Goal: Information Seeking & Learning: Learn about a topic

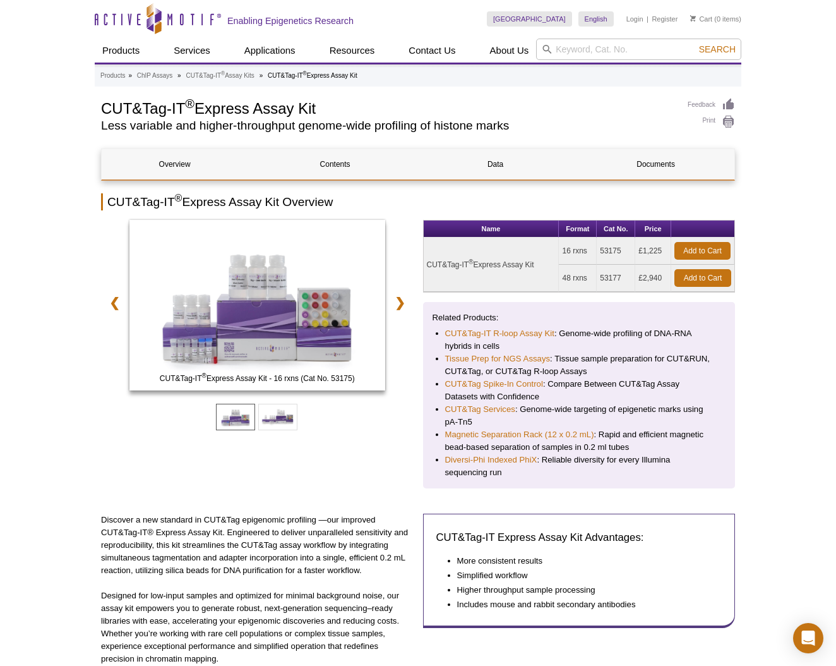
drag, startPoint x: 428, startPoint y: 265, endPoint x: 537, endPoint y: 267, distance: 109.3
click at [537, 267] on td "CUT&Tag-IT ® Express Assay Kit" at bounding box center [492, 264] width 136 height 54
copy td "CUT&Tag-IT ® Express Assay Kit"
drag, startPoint x: 566, startPoint y: 251, endPoint x: 660, endPoint y: 252, distance: 94.7
click at [660, 252] on tr "CUT&Tag-IT ® Express Assay Kit 16 rxns 53175 £1,225 Add to Cart" at bounding box center [579, 250] width 311 height 27
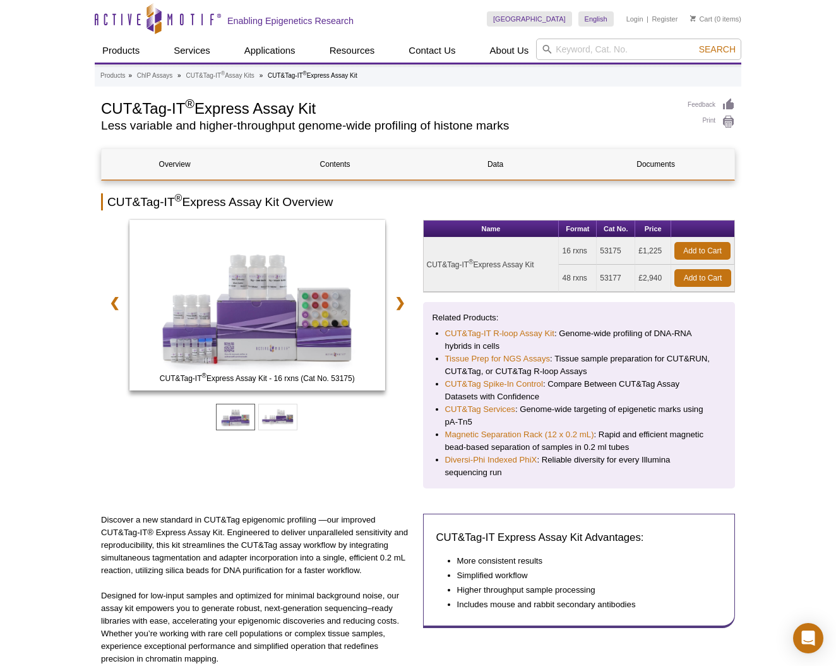
click at [565, 253] on td "16 rxns" at bounding box center [578, 250] width 38 height 27
copy tr "16 rxns 53175 £1,225"
drag, startPoint x: 565, startPoint y: 252, endPoint x: 666, endPoint y: 253, distance: 101.0
click at [666, 253] on tr "CUT&Tag-IT ® Express Assay Kit 16 rxns 53175 £1,225 Add to Cart" at bounding box center [579, 250] width 311 height 27
click at [494, 381] on link "CUT&Tag Spike-In Control" at bounding box center [494, 384] width 98 height 13
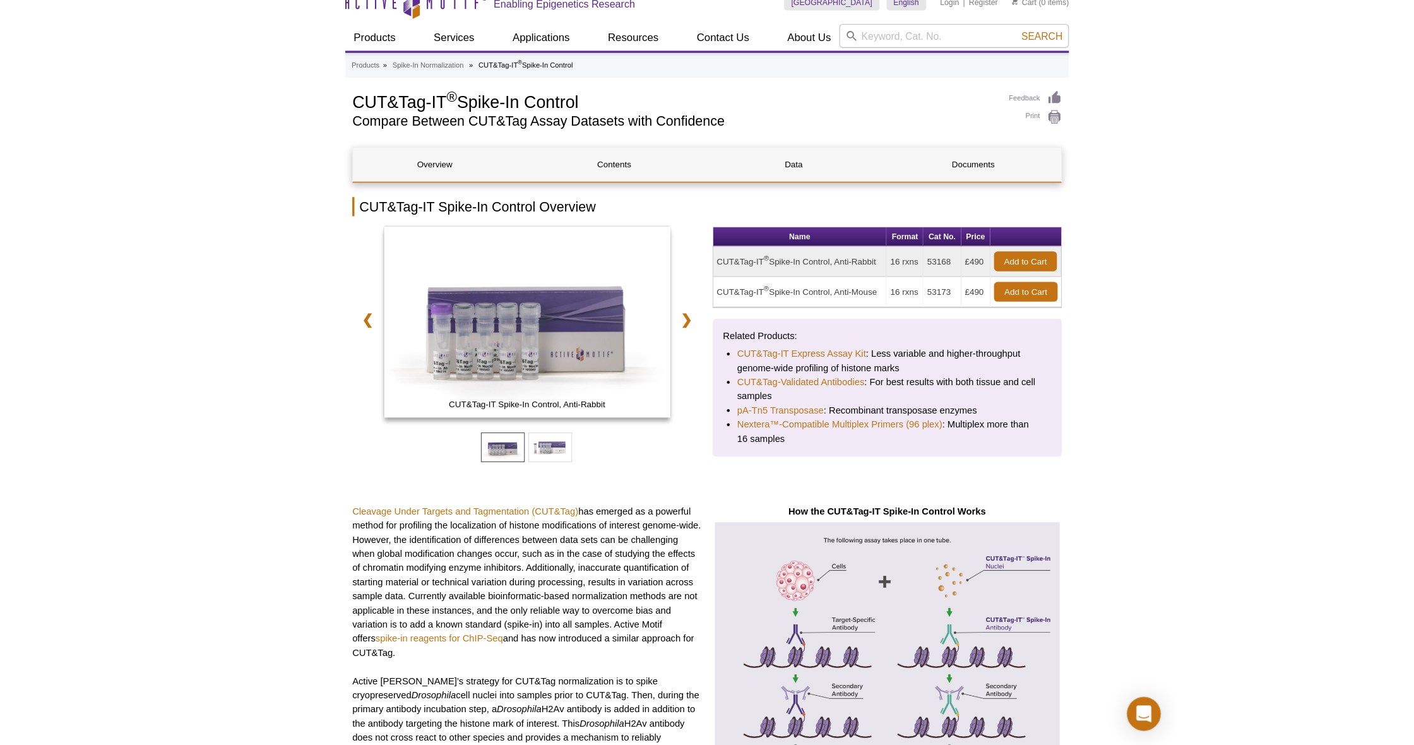
scroll to position [39, 0]
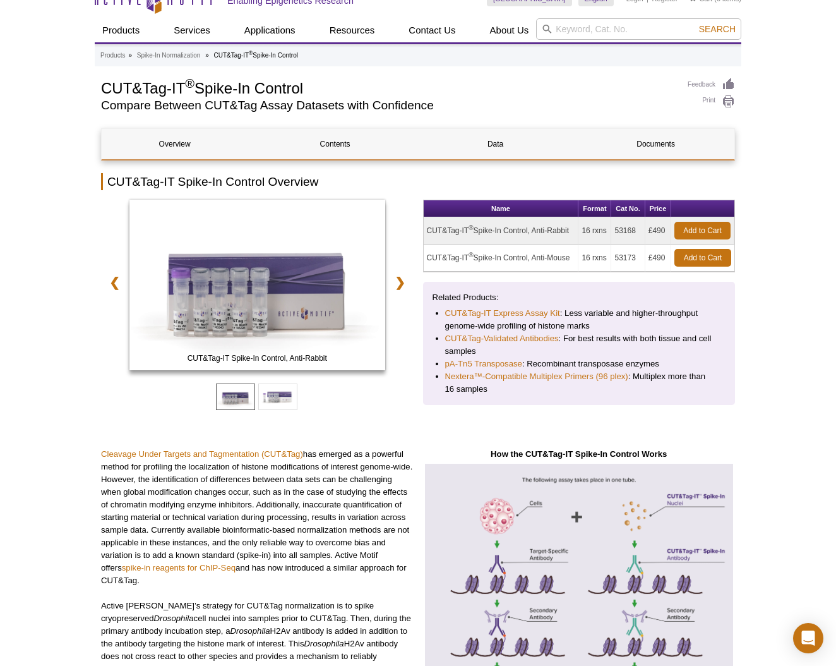
copy tr "CUT&Tag-IT ® Spike-In Control, Anti-Rabbit 16 rxns 53168 £490"
drag, startPoint x: 428, startPoint y: 236, endPoint x: 669, endPoint y: 242, distance: 240.7
click at [669, 242] on tr "CUT&Tag-IT ® Spike-In Control, Anti-Rabbit 16 rxns 53168 £490 Add to Cart" at bounding box center [579, 230] width 311 height 27
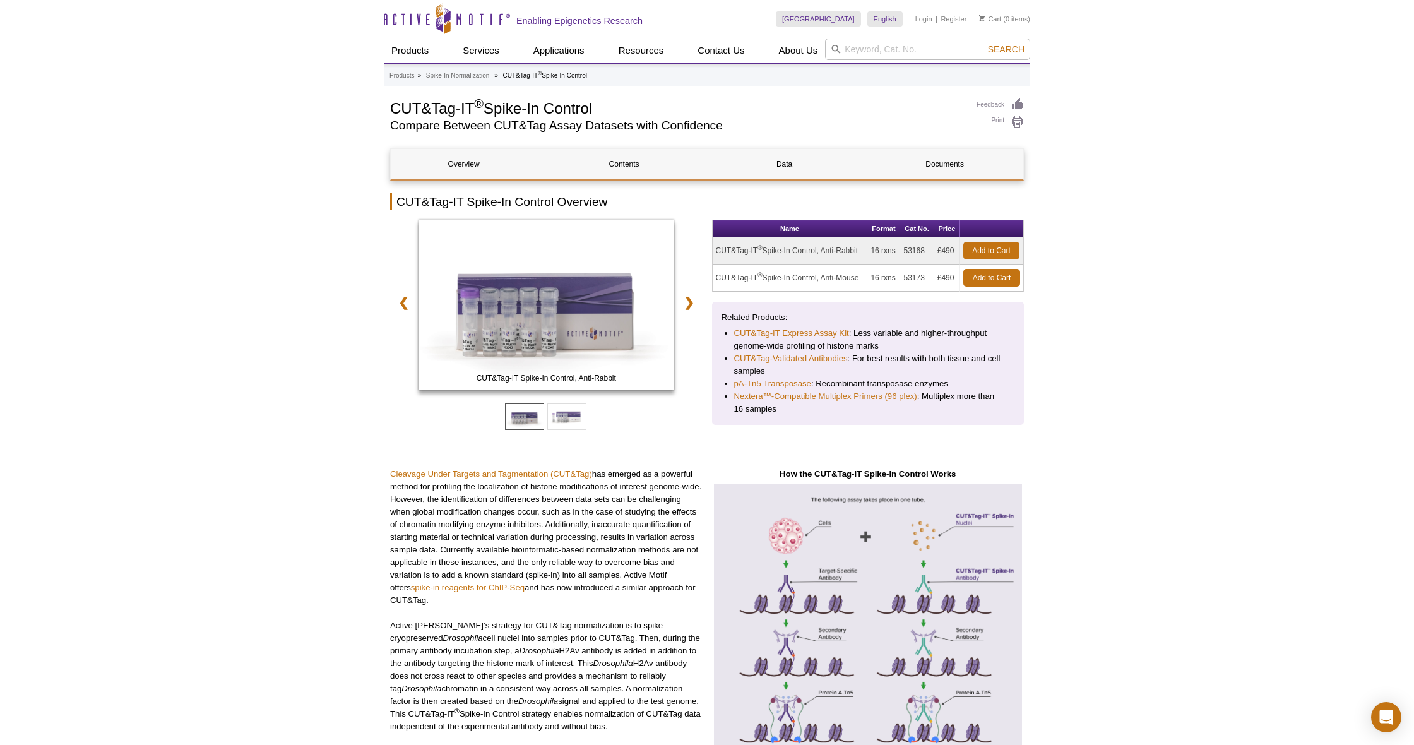
scroll to position [0, 0]
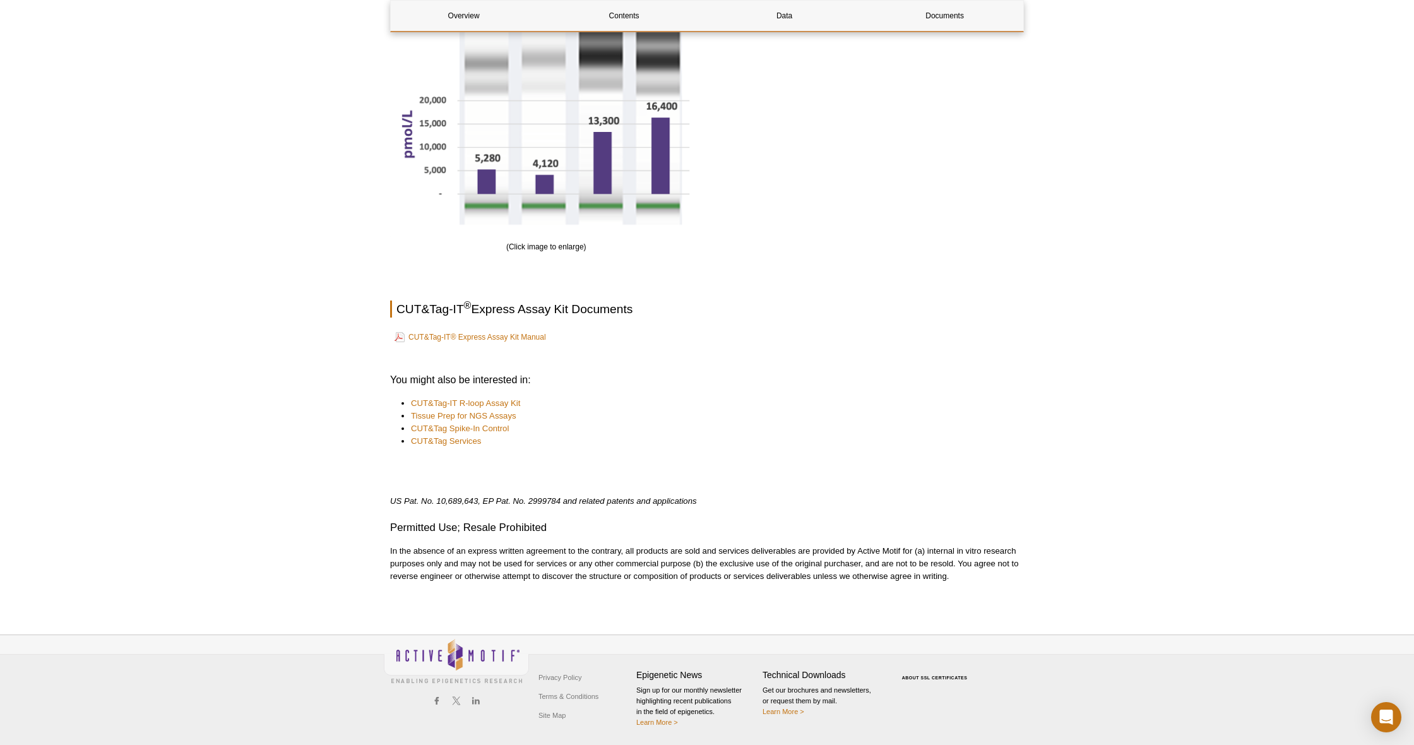
scroll to position [1796, 0]
click at [496, 334] on link "CUT&Tag-IT® Express Assay Kit Manual" at bounding box center [471, 337] width 152 height 15
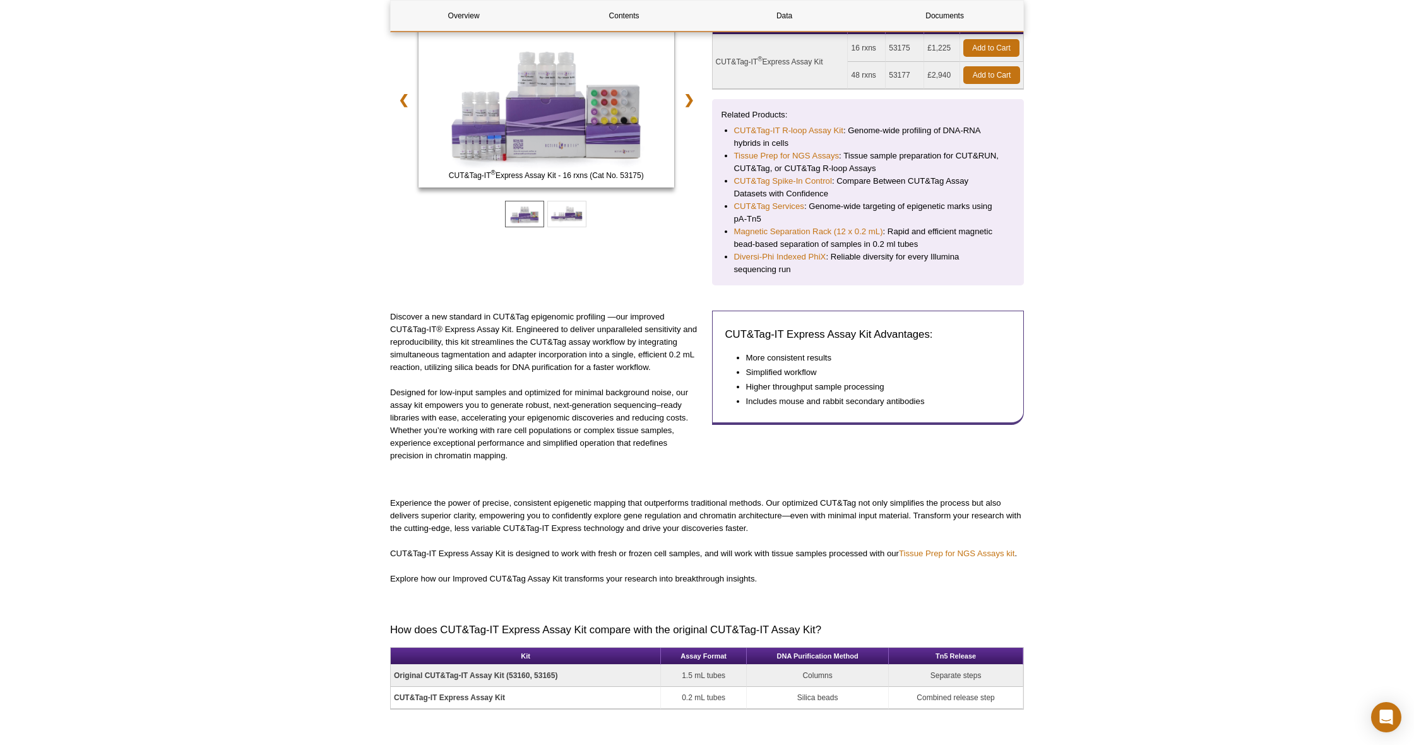
scroll to position [202, 1]
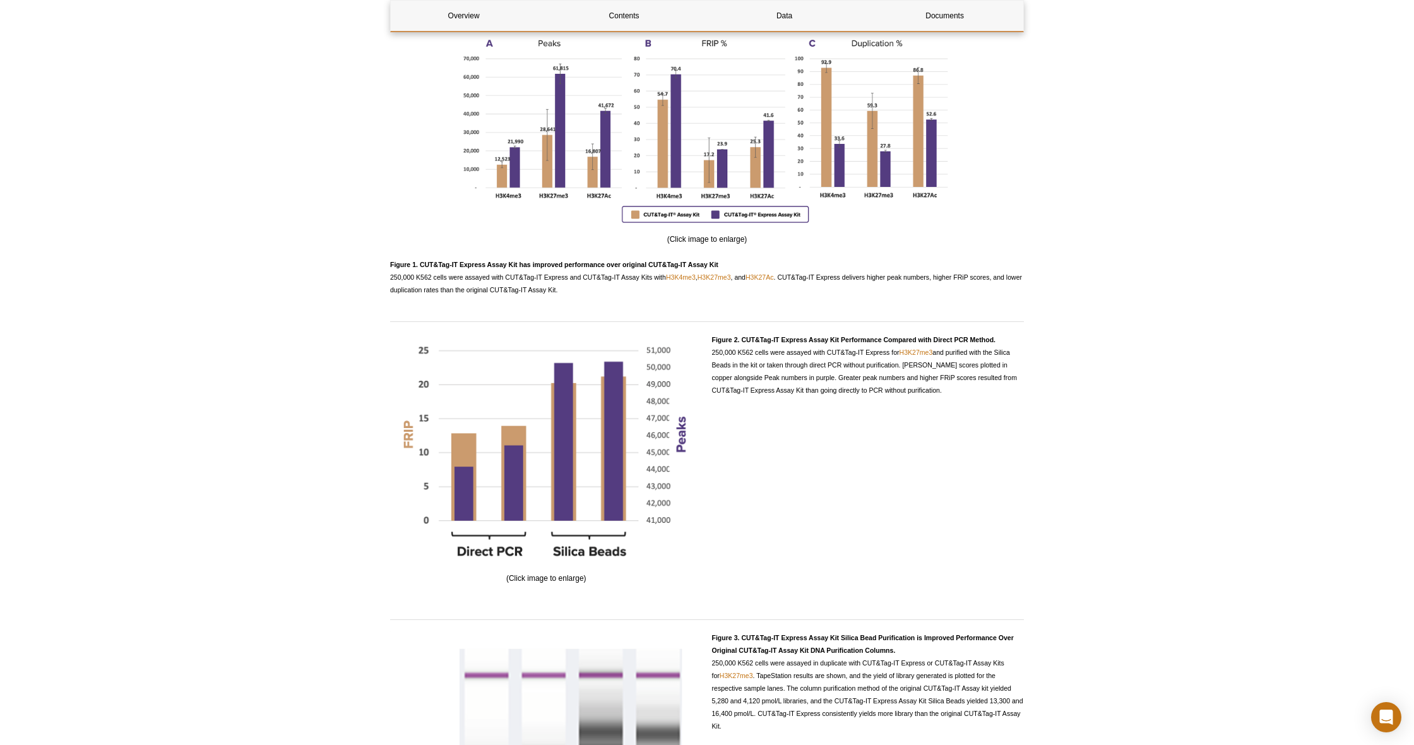
scroll to position [1593, 0]
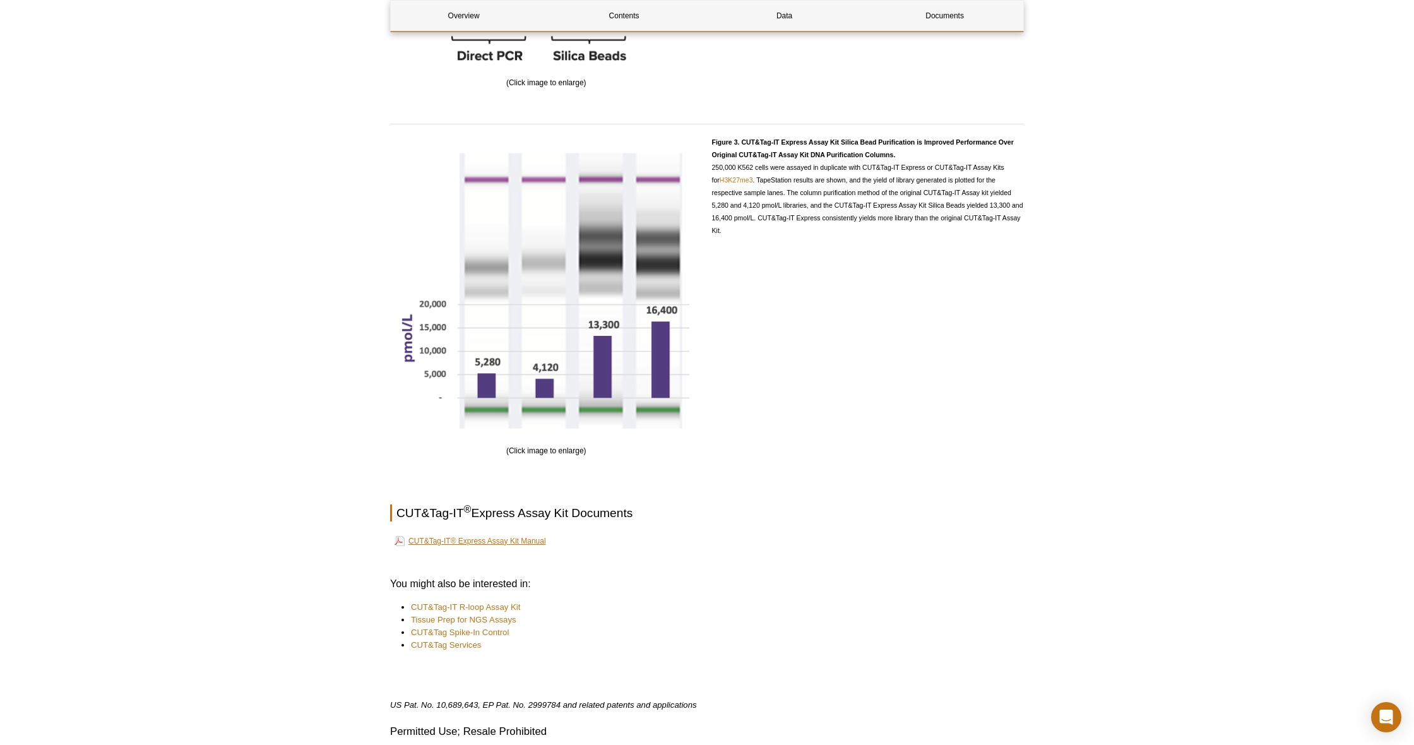
click at [515, 537] on link "CUT&Tag-IT® Express Assay Kit Manual" at bounding box center [471, 541] width 152 height 15
